Goal: Transaction & Acquisition: Purchase product/service

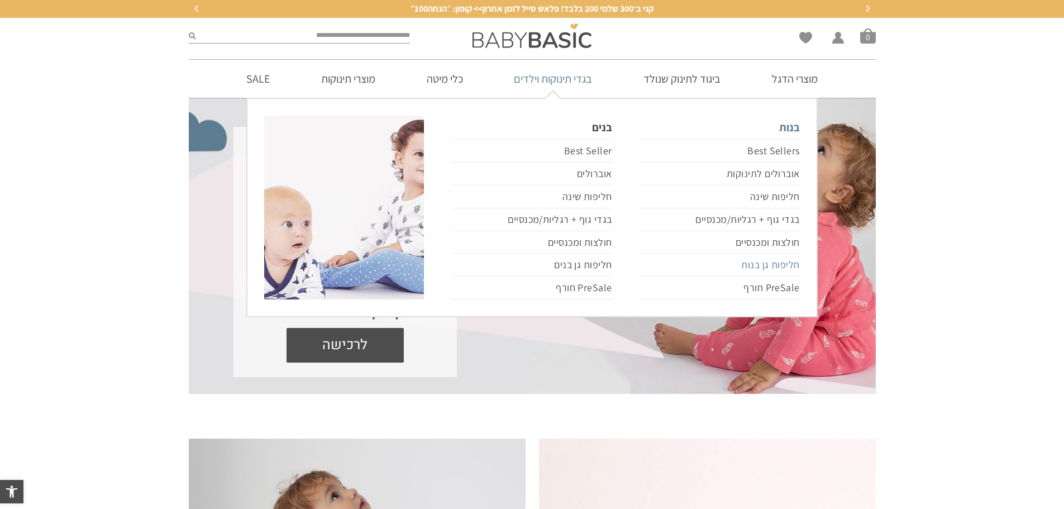
click at [769, 264] on link "חליפות גן בנות" at bounding box center [720, 264] width 160 height 23
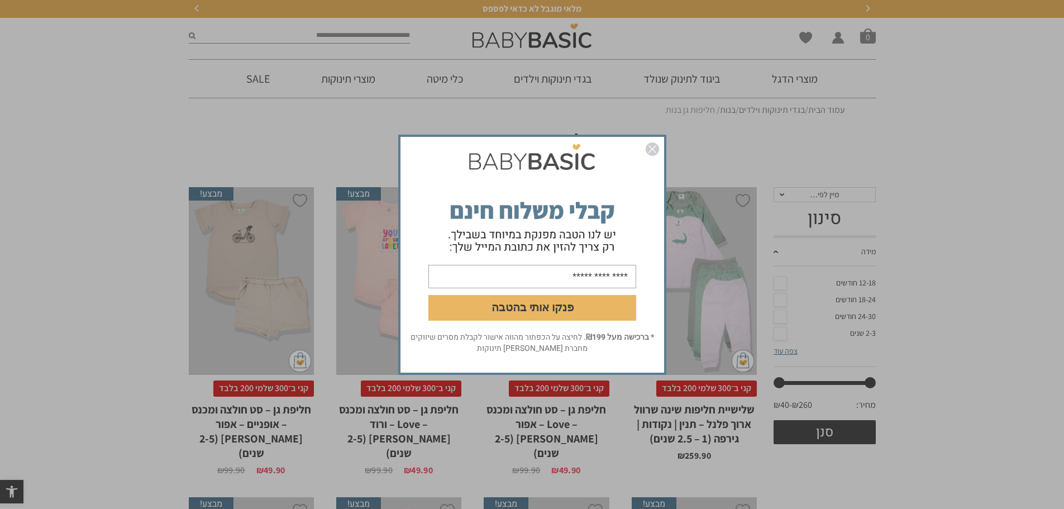
click at [653, 151] on img "סגור" at bounding box center [651, 148] width 13 height 13
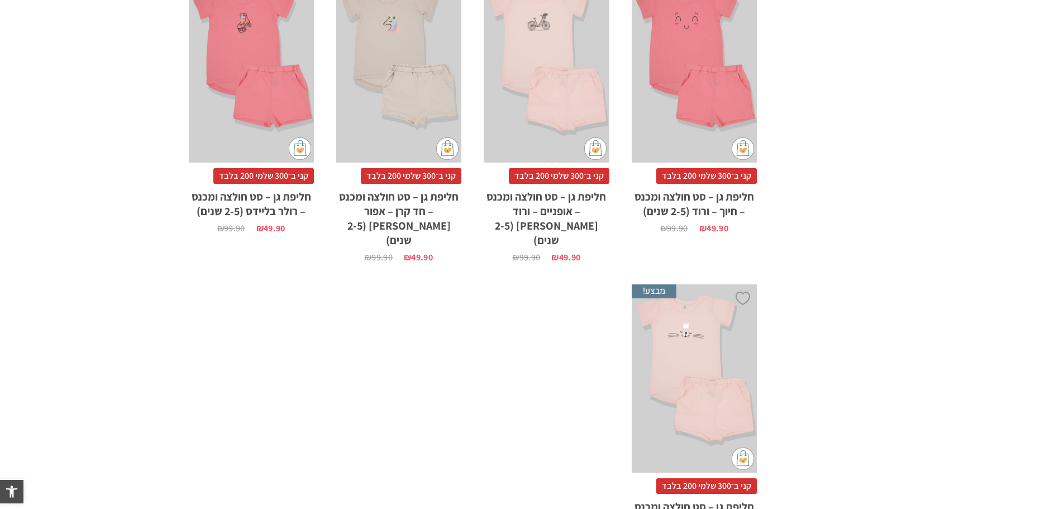
scroll to position [949, 0]
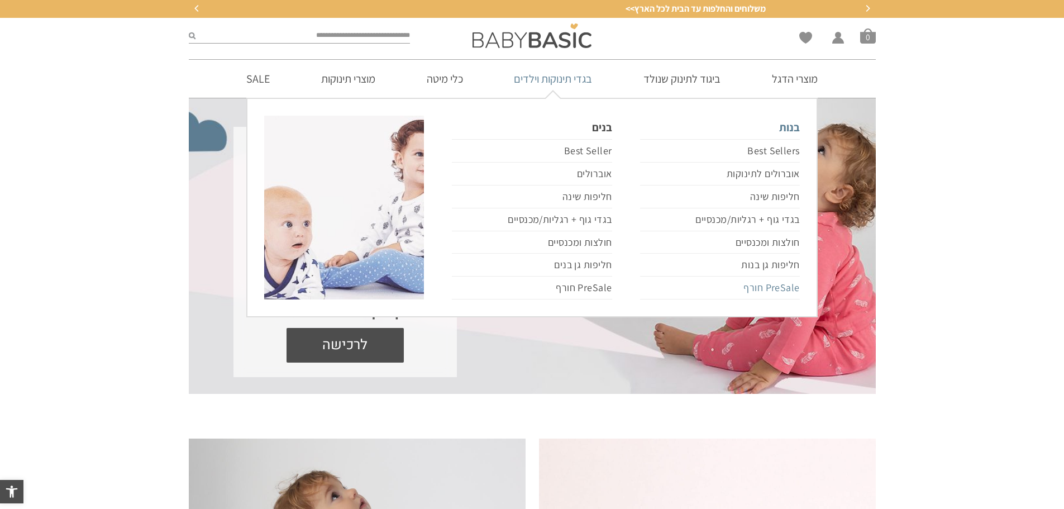
click at [774, 284] on link "PreSale חורף" at bounding box center [720, 287] width 160 height 23
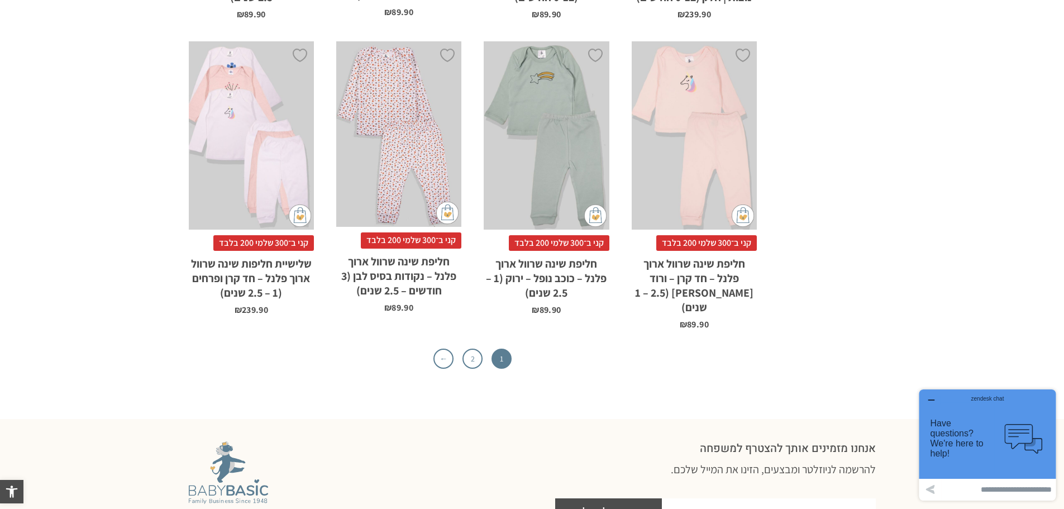
scroll to position [3741, 0]
